Goal: Book appointment/travel/reservation: Register for event/course

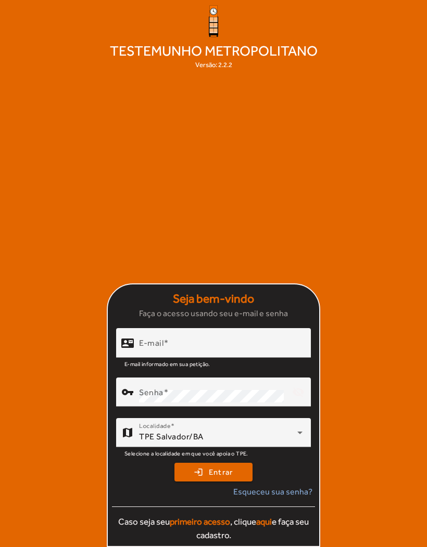
click at [236, 354] on input "E-mail" at bounding box center [220, 347] width 163 height 12
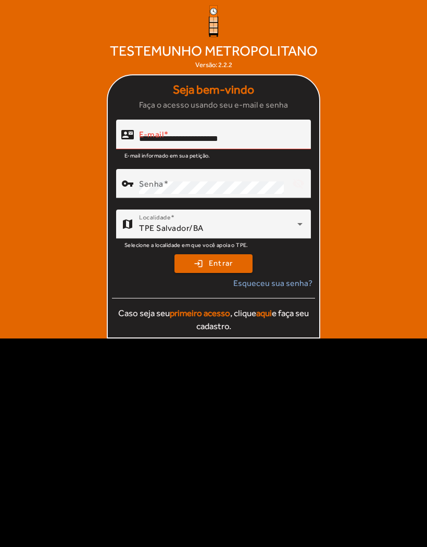
type input "**********"
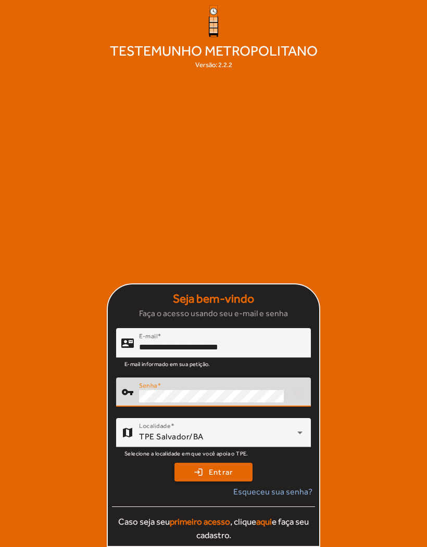
click at [213, 482] on button "login Entrar" at bounding box center [213, 472] width 78 height 19
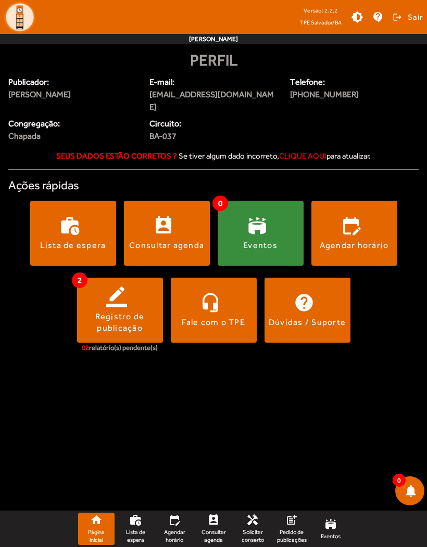
click at [170, 221] on span at bounding box center [167, 233] width 86 height 25
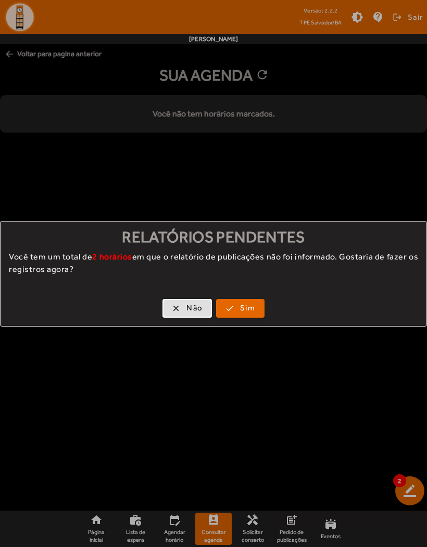
click at [249, 310] on span "Sim" at bounding box center [247, 308] width 15 height 12
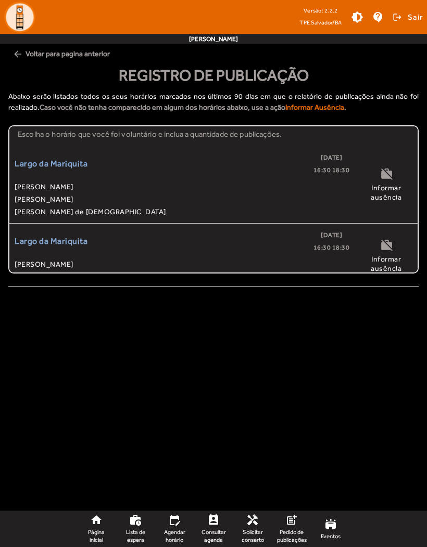
click at [64, 205] on span "[PERSON_NAME]" at bounding box center [182, 199] width 335 height 12
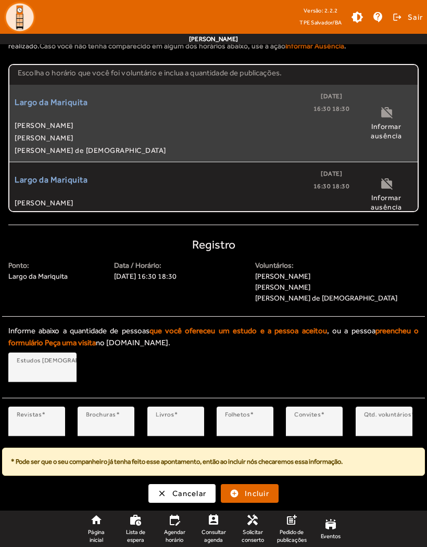
scroll to position [61, 0]
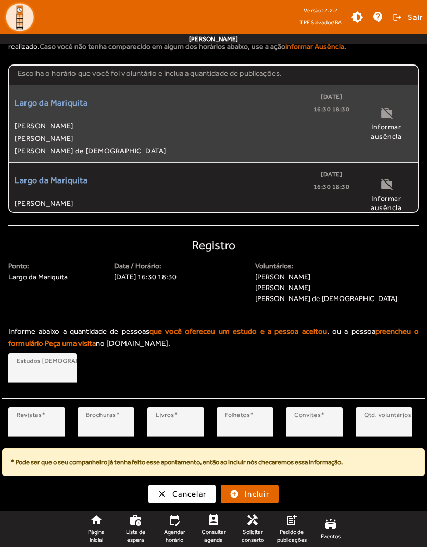
click at [264, 491] on span "Incluir" at bounding box center [257, 495] width 24 height 12
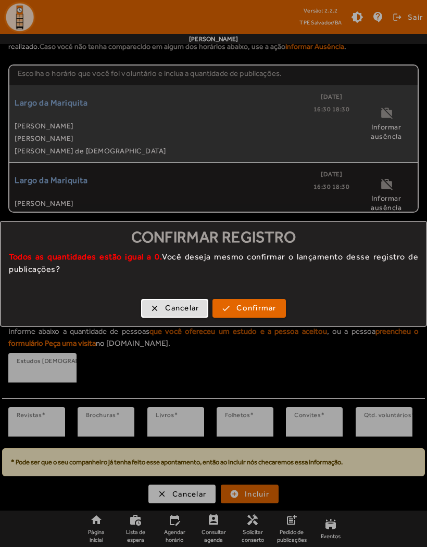
click at [269, 311] on span "Confirmar" at bounding box center [256, 308] width 40 height 12
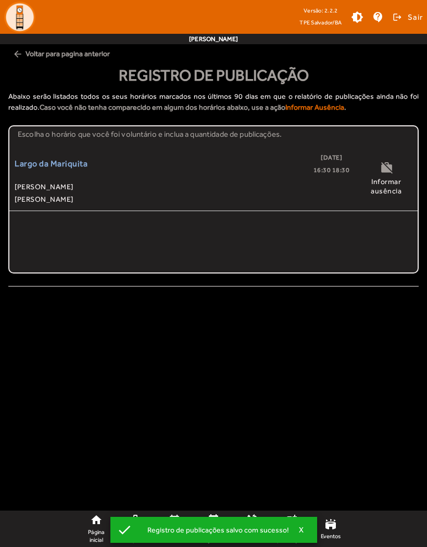
click at [157, 187] on span "[PERSON_NAME]" at bounding box center [182, 187] width 335 height 12
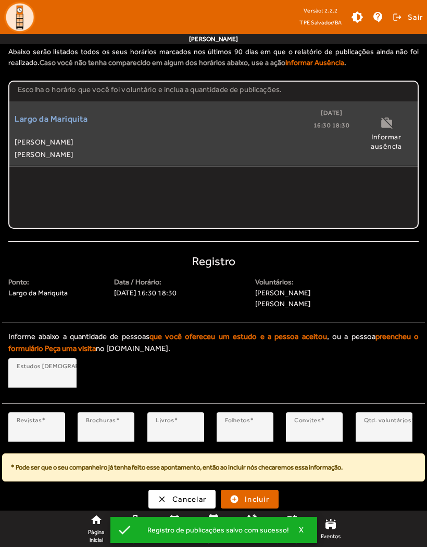
scroll to position [50, 0]
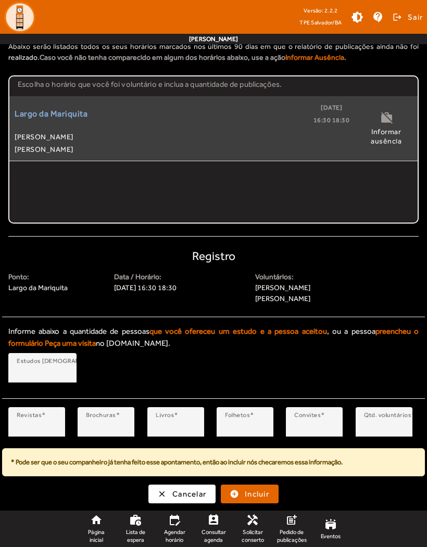
click at [272, 497] on span "submit" at bounding box center [250, 494] width 56 height 25
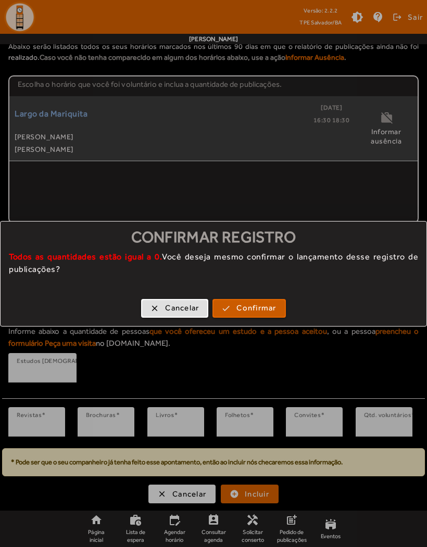
click at [259, 305] on span "Confirmar" at bounding box center [256, 308] width 40 height 12
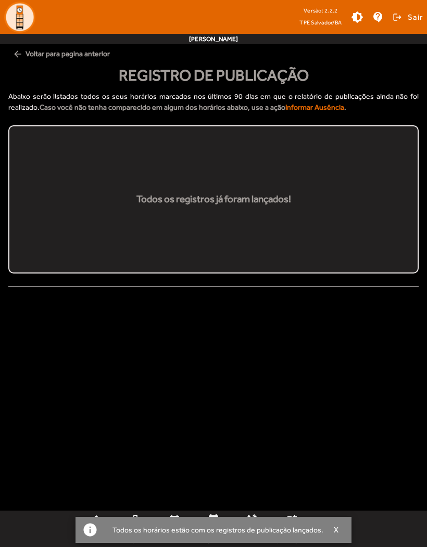
click at [34, 55] on span "arrow_back Voltar para pagina anterior" at bounding box center [213, 53] width 410 height 19
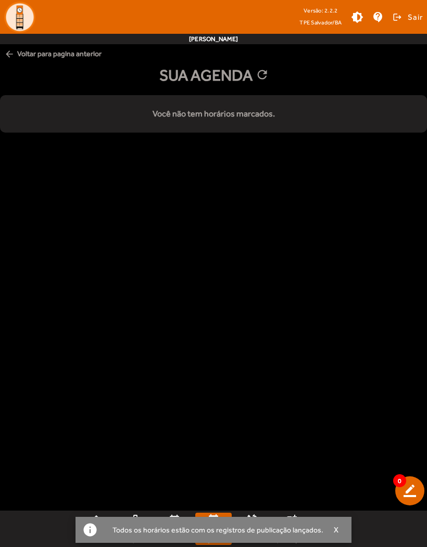
click at [186, 522] on div "info Todos os horários estão com os registros de publicação lançados. X" at bounding box center [213, 530] width 276 height 26
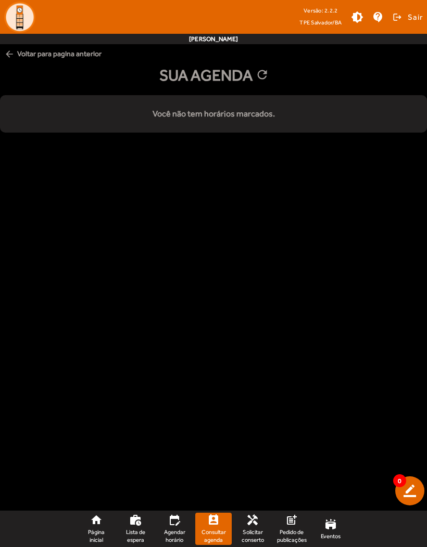
click at [343, 530] on link "stadium Eventos" at bounding box center [330, 529] width 36 height 32
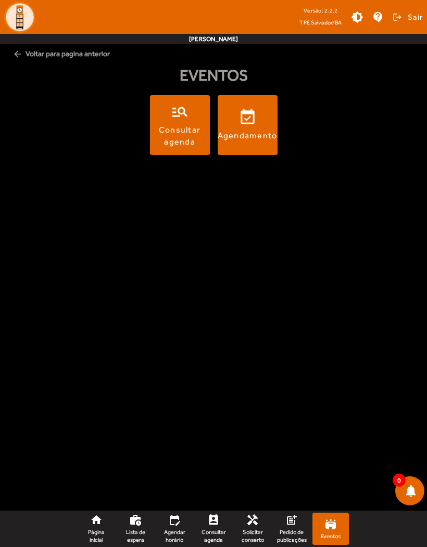
click at [185, 531] on span "Agendar horário" at bounding box center [174, 536] width 28 height 15
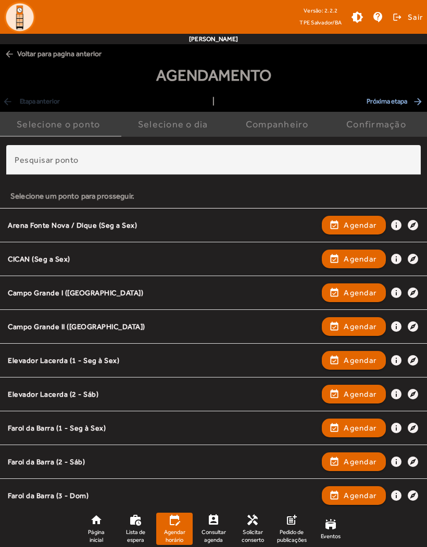
click at [352, 233] on span "button" at bounding box center [354, 225] width 62 height 25
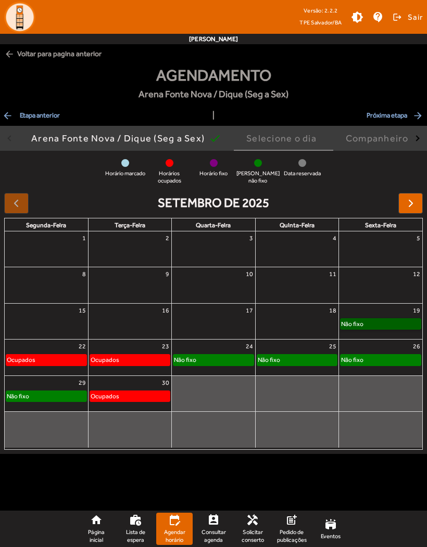
click at [386, 323] on link "Não fixo" at bounding box center [380, 323] width 81 height 11
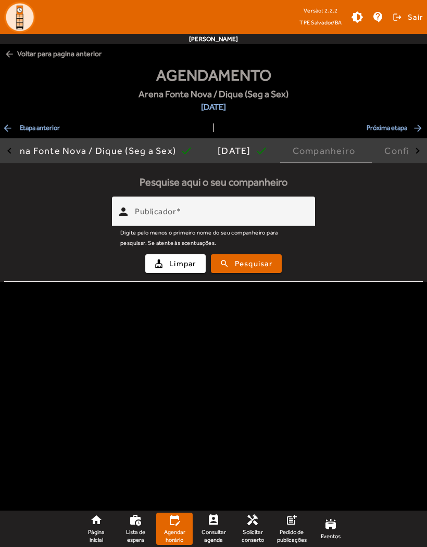
click at [278, 220] on input "Publicador" at bounding box center [221, 216] width 172 height 12
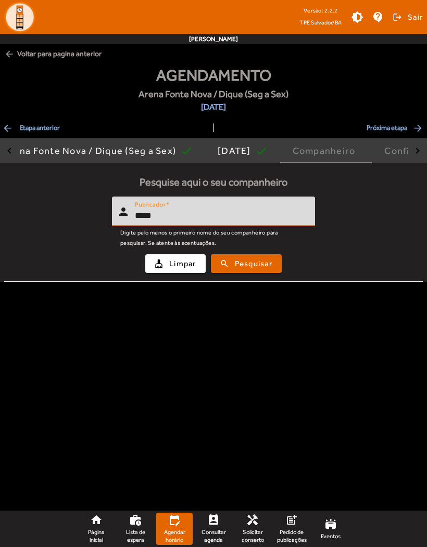
click at [255, 266] on span "Pesquisar" at bounding box center [253, 264] width 37 height 12
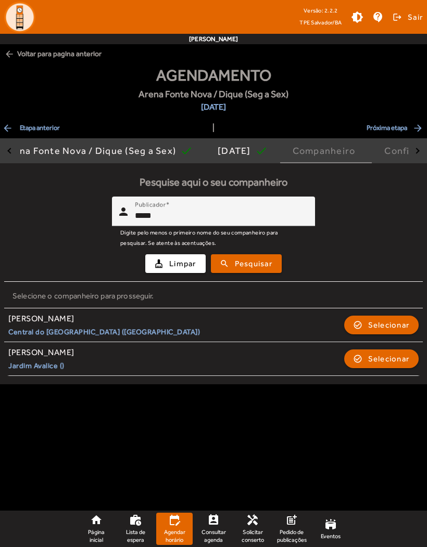
click at [232, 211] on input "*****" at bounding box center [221, 216] width 172 height 12
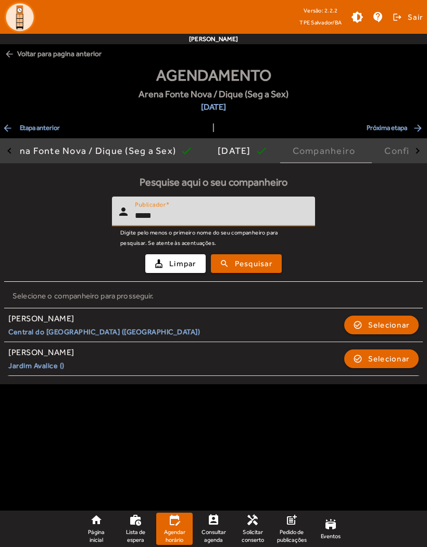
type input "*****"
click at [257, 267] on span "Pesquisar" at bounding box center [253, 264] width 37 height 12
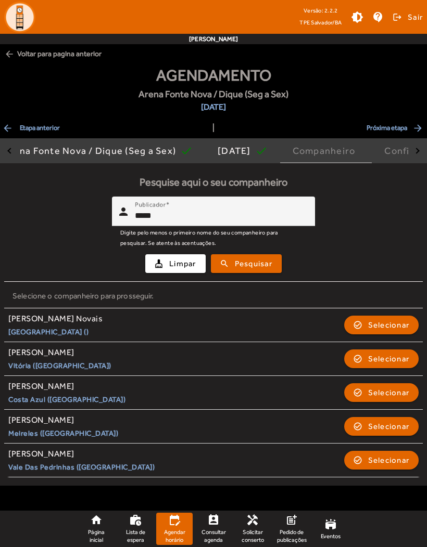
click at [387, 459] on span "Selecionar" at bounding box center [389, 460] width 42 height 12
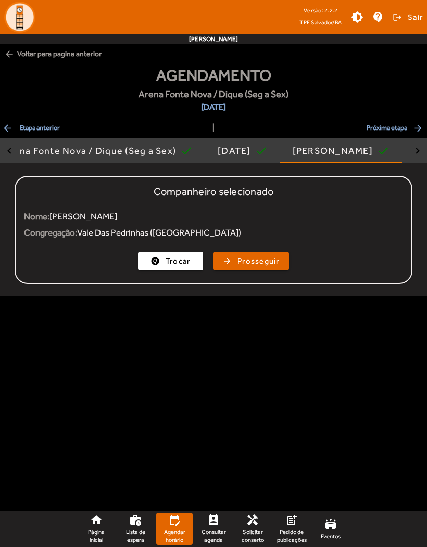
click at [270, 261] on span "Prosseguir" at bounding box center [258, 261] width 42 height 12
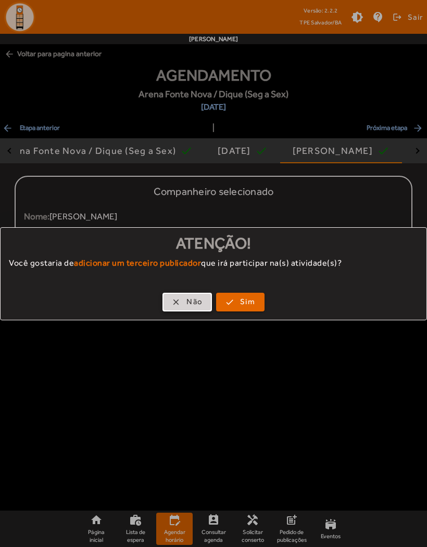
click at [195, 304] on span "Não" at bounding box center [194, 302] width 16 height 12
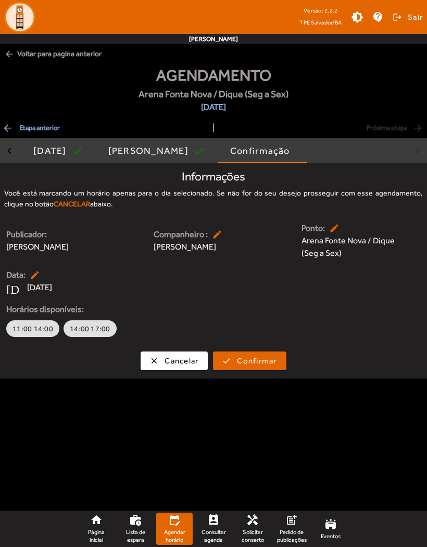
click at [158, 361] on span "button" at bounding box center [174, 361] width 65 height 25
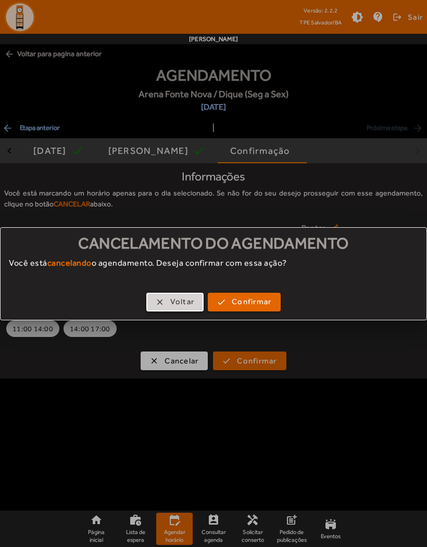
click at [258, 304] on span "Confirmar" at bounding box center [252, 302] width 40 height 12
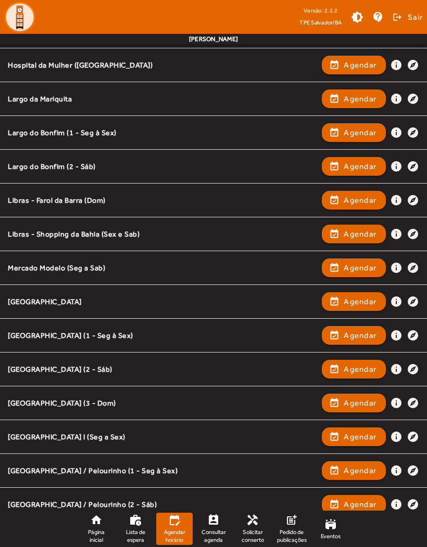
scroll to position [573, 0]
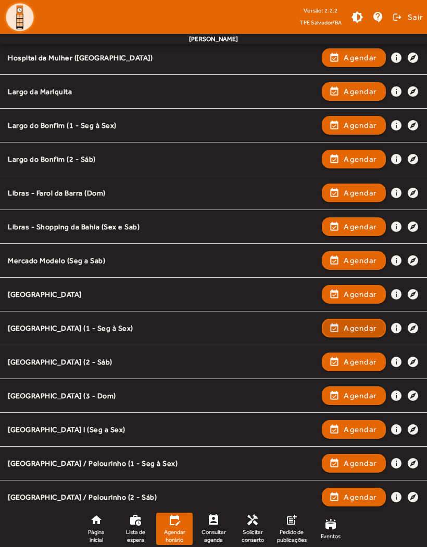
click at [352, 330] on span "Agendar" at bounding box center [359, 328] width 33 height 12
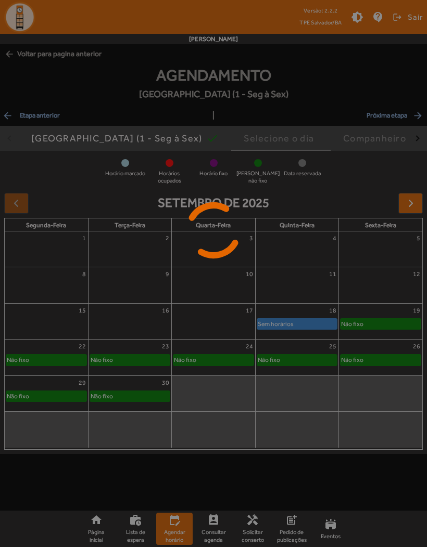
scroll to position [0, 0]
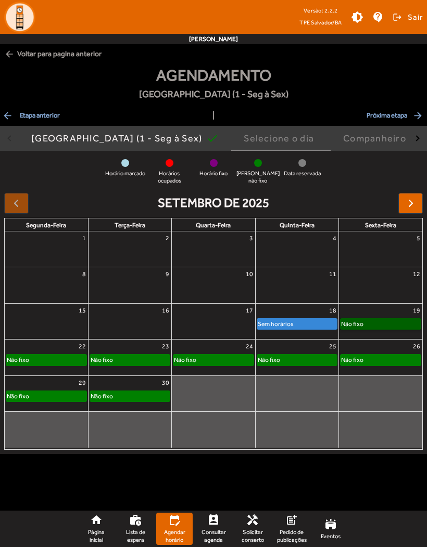
click at [380, 324] on link "Não fixo" at bounding box center [380, 323] width 81 height 11
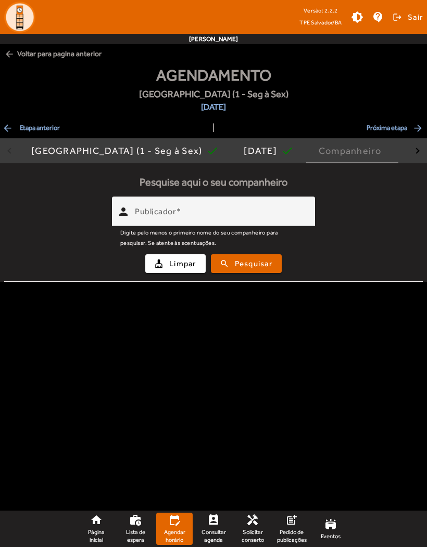
click at [274, 216] on input "Publicador" at bounding box center [221, 216] width 172 height 12
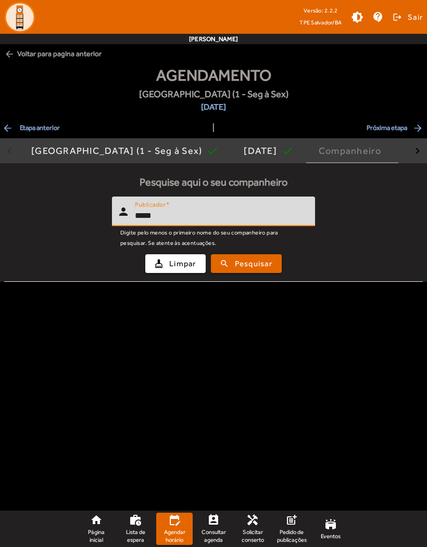
type input "*****"
click at [254, 272] on button "search Pesquisar" at bounding box center [246, 263] width 71 height 19
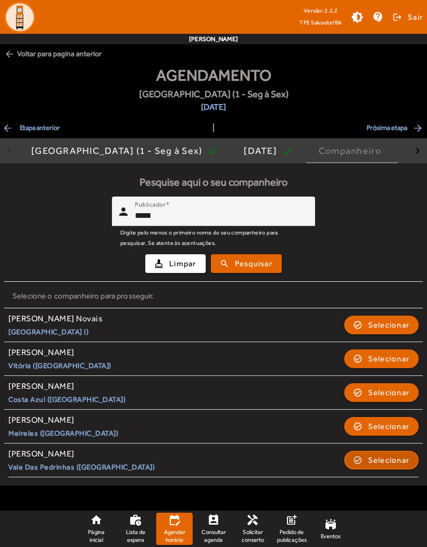
click at [390, 454] on span "Selecionar" at bounding box center [389, 460] width 42 height 12
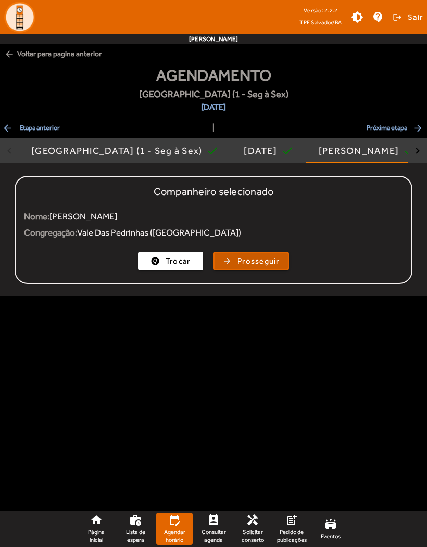
click at [266, 261] on span "Prosseguir" at bounding box center [258, 261] width 42 height 12
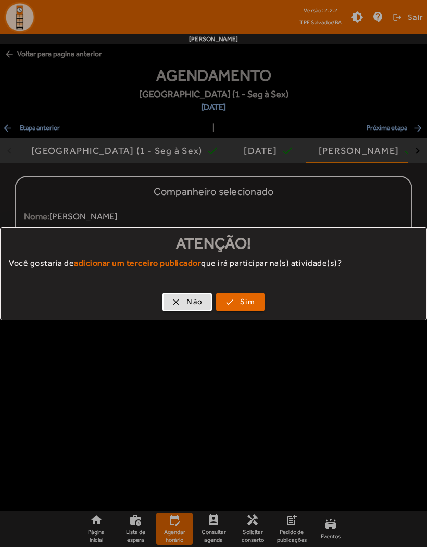
click at [185, 308] on span "button" at bounding box center [186, 302] width 47 height 25
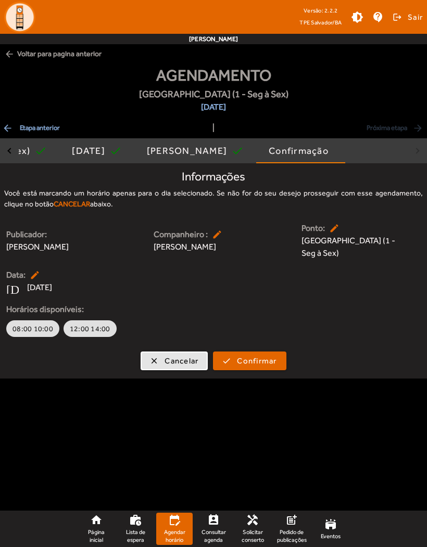
click at [162, 355] on span "button" at bounding box center [174, 361] width 65 height 25
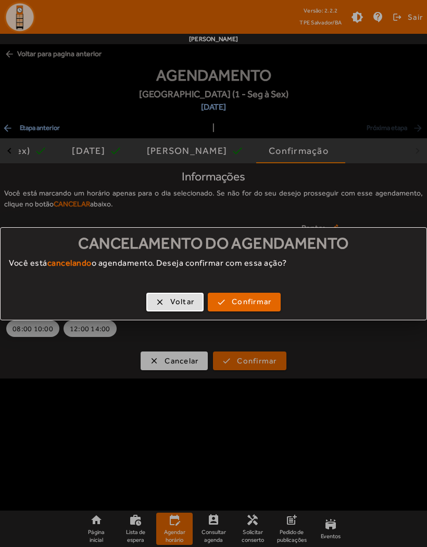
click at [252, 311] on button "check Confirmar" at bounding box center [244, 302] width 73 height 19
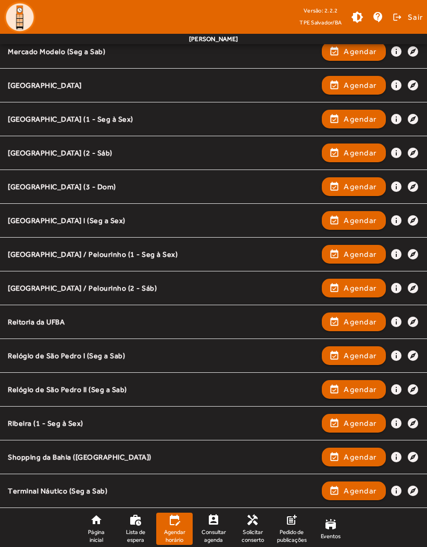
scroll to position [782, 0]
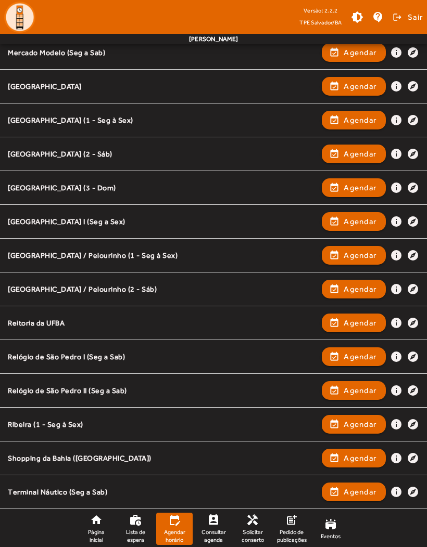
click at [363, 361] on span "Agendar" at bounding box center [359, 357] width 33 height 12
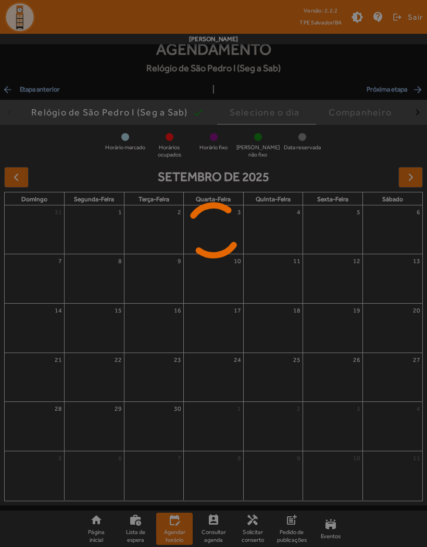
scroll to position [0, 0]
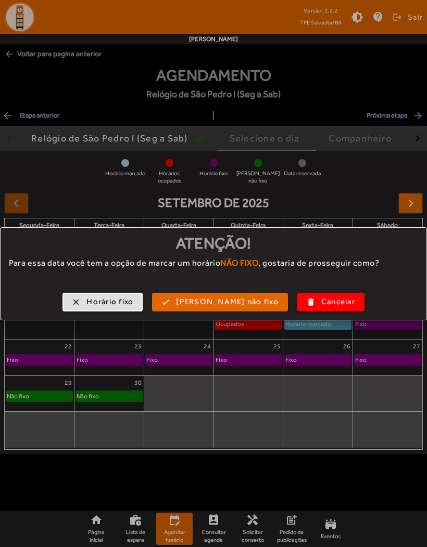
click at [195, 303] on span "[PERSON_NAME] não fixo" at bounding box center [227, 302] width 103 height 12
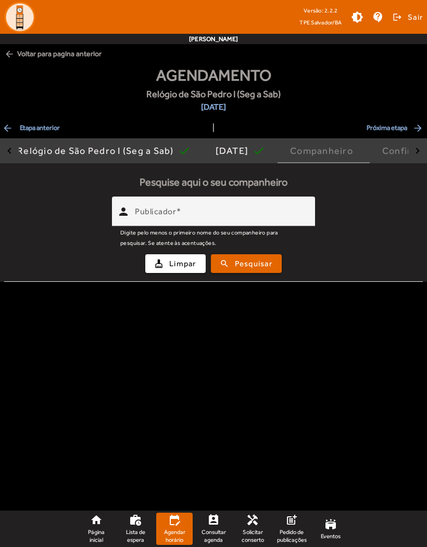
click at [149, 216] on mat-label "Publicador" at bounding box center [155, 212] width 41 height 10
click at [149, 216] on input "Publicador" at bounding box center [221, 216] width 172 height 12
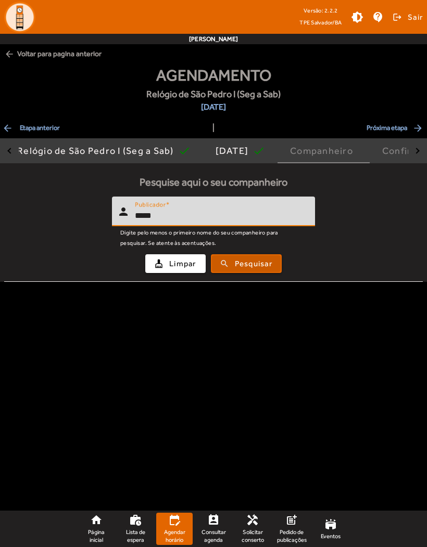
type input "*****"
click at [267, 266] on span "Pesquisar" at bounding box center [253, 264] width 37 height 12
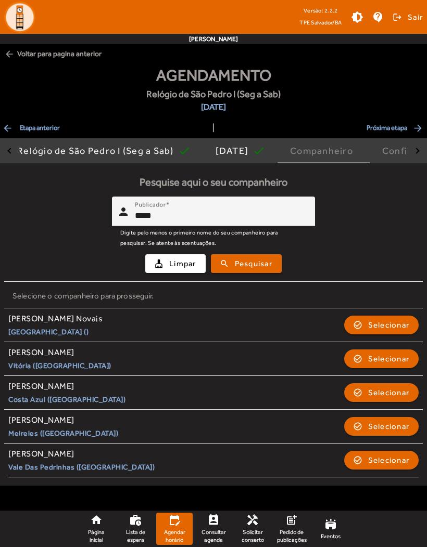
click at [390, 456] on span "Selecionar" at bounding box center [389, 460] width 42 height 12
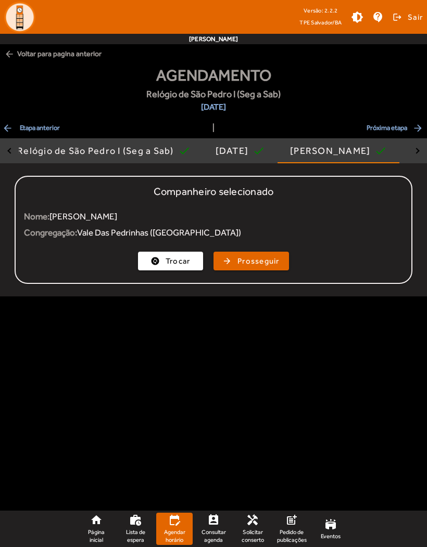
click at [269, 262] on span "Prosseguir" at bounding box center [258, 261] width 42 height 12
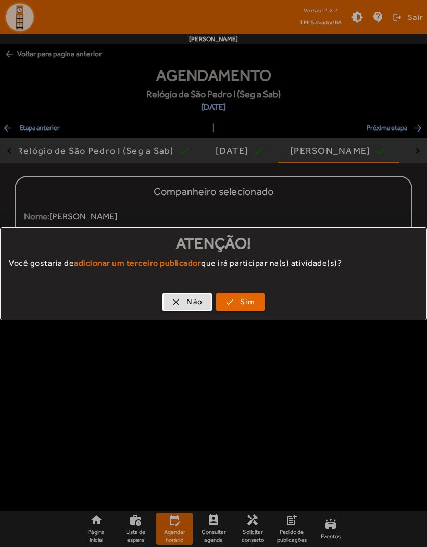
click at [173, 298] on span "button" at bounding box center [186, 302] width 47 height 25
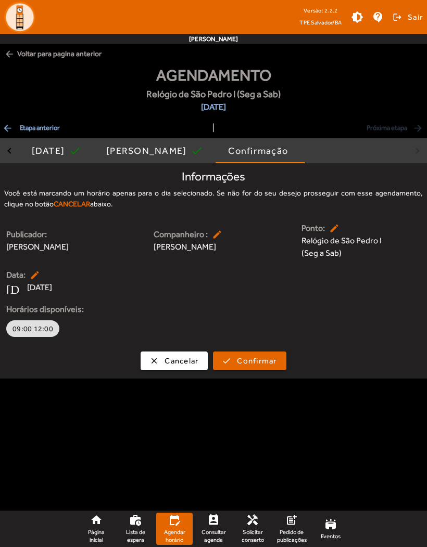
click at [216, 525] on mat-icon "perm_contact_calendar" at bounding box center [213, 520] width 12 height 12
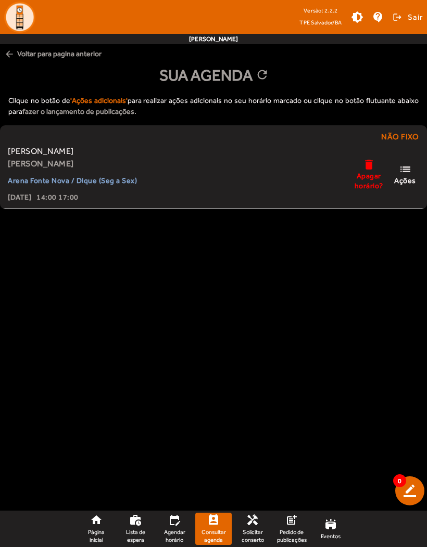
click at [415, 169] on span "list Ações" at bounding box center [404, 174] width 31 height 22
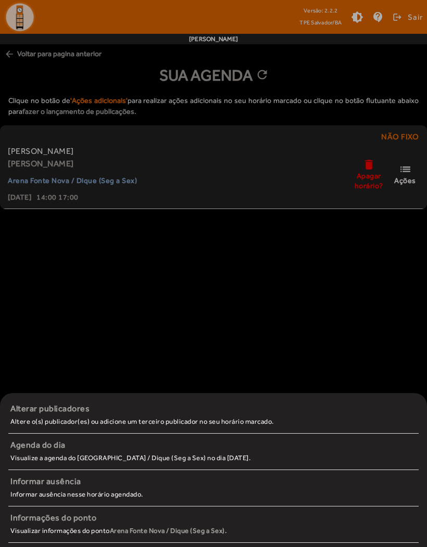
click at [100, 523] on div "Informações do ponto" at bounding box center [213, 518] width 406 height 12
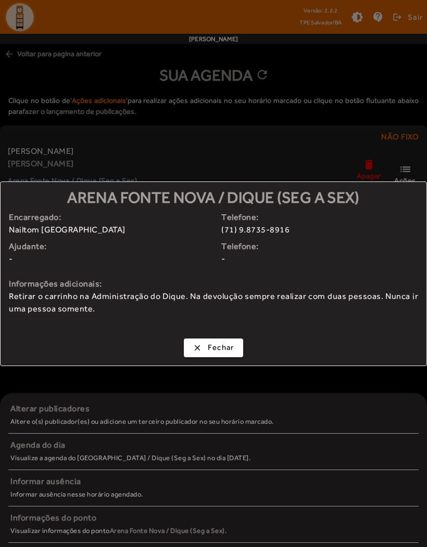
click at [227, 344] on span "Fechar" at bounding box center [221, 348] width 27 height 12
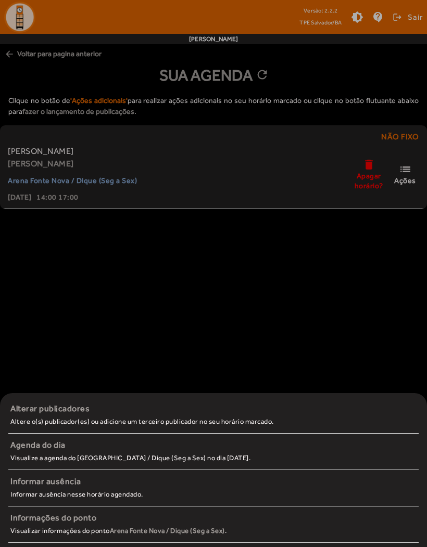
click at [283, 452] on span "Agenda do dia Visualize a agenda do ponto Arena [GEOGRAPHIC_DATA] / Dique (Seg …" at bounding box center [213, 451] width 410 height 25
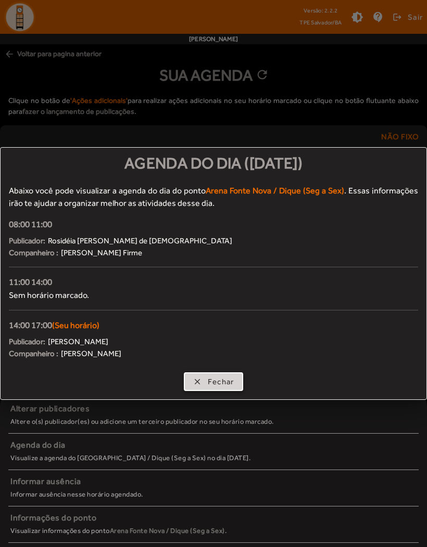
click at [236, 389] on span "button" at bounding box center [214, 381] width 58 height 25
